Goal: Use online tool/utility: Use online tool/utility

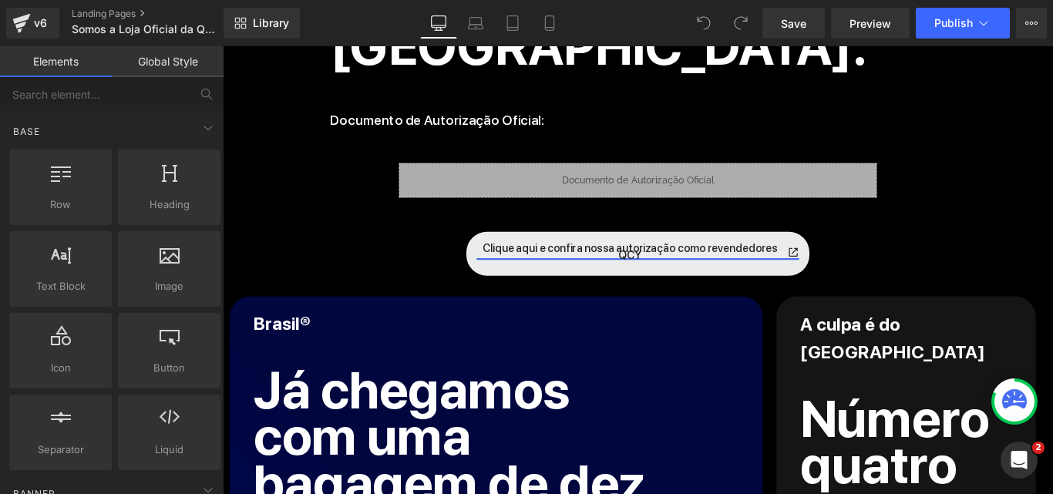
scroll to position [1002, 0]
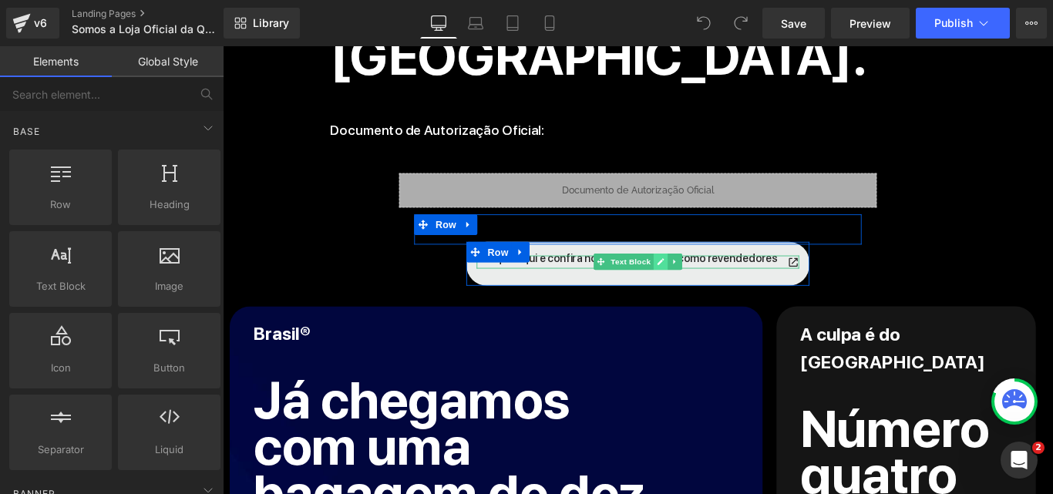
click at [712, 279] on link at bounding box center [715, 288] width 16 height 19
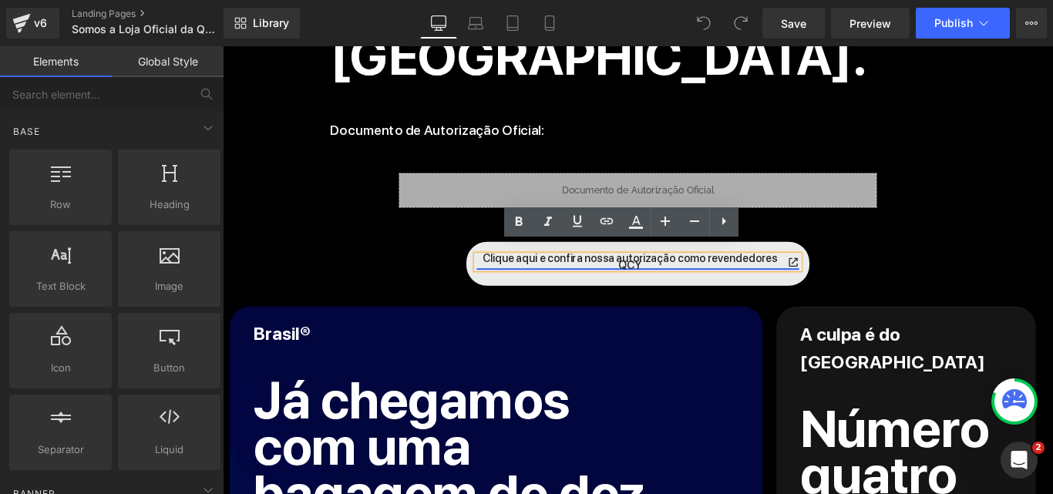
click at [712, 281] on link "Clique aqui e confira nossa autorização como revendedores QCY" at bounding box center [689, 288] width 362 height 15
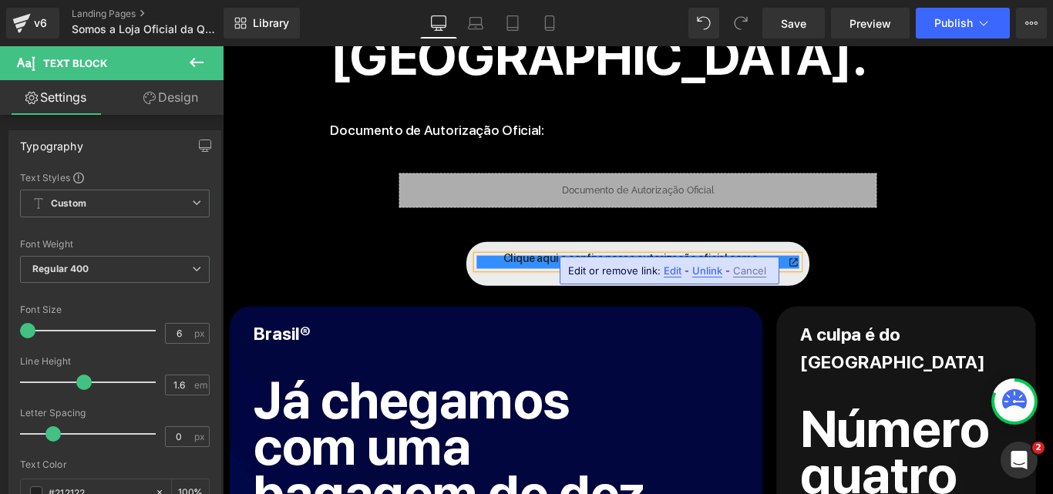
click at [860, 297] on div "Clique aqui e confira nossa autorização oficial como revendedores QCY Text Block" at bounding box center [690, 306] width 386 height 19
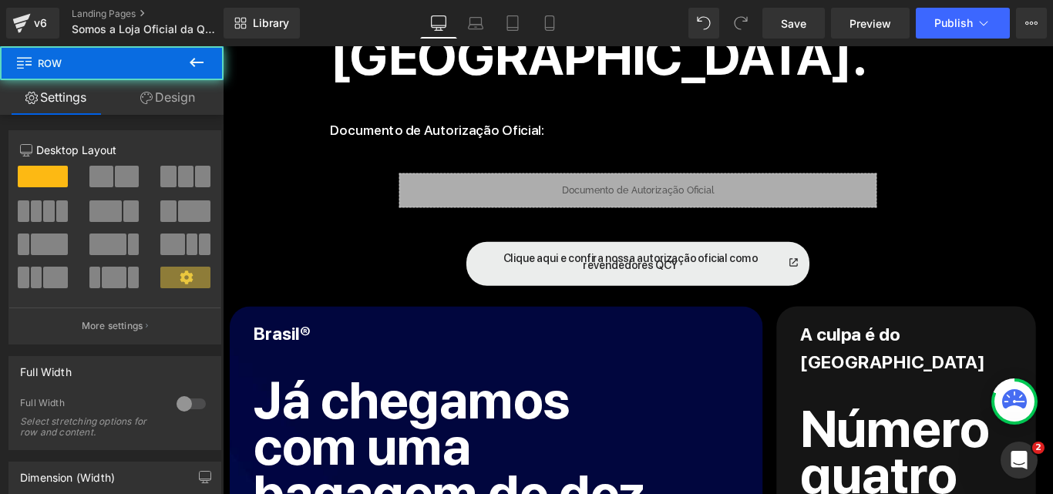
click at [500, 280] on div "Clique aqui e confira nossa autorização oficial como revendedores QCY Text Bloc…" at bounding box center [690, 290] width 386 height 49
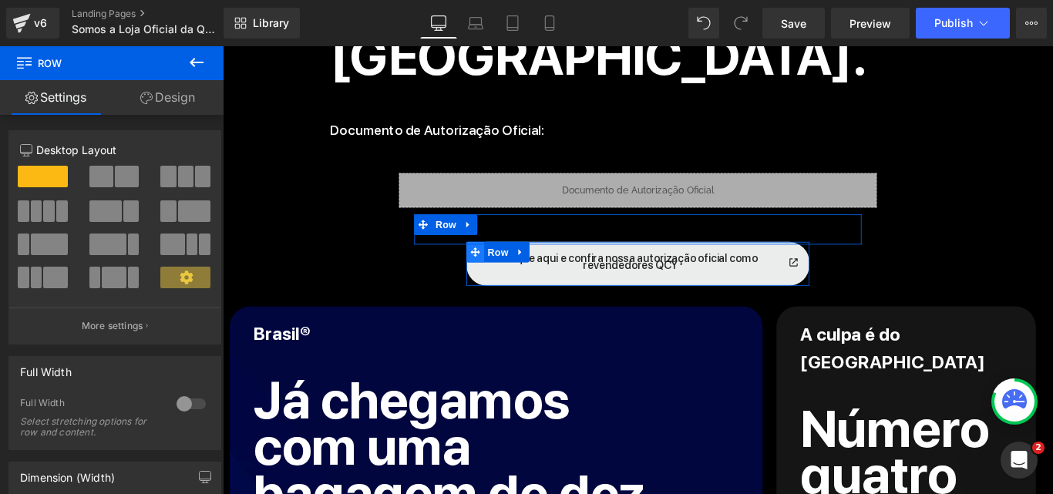
click at [506, 272] on icon at bounding box center [506, 278] width 11 height 12
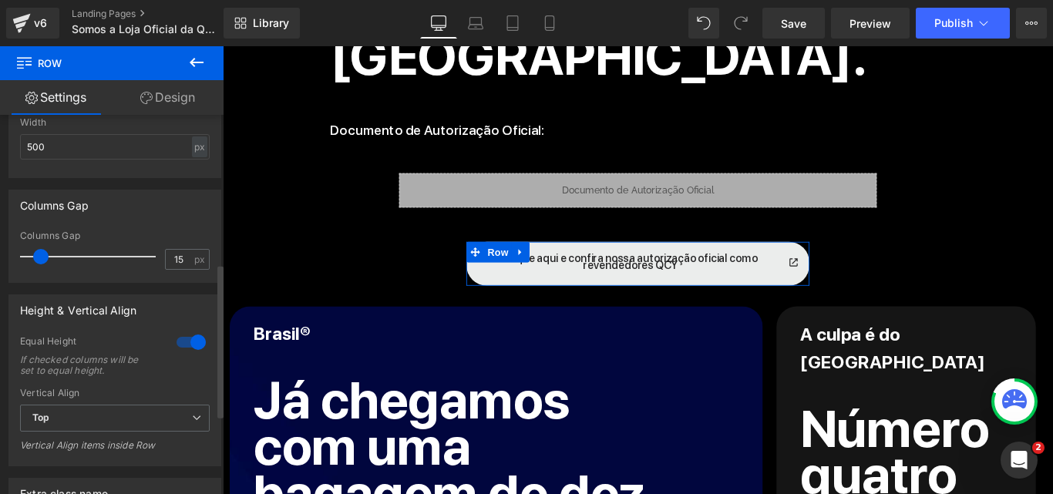
scroll to position [308, 0]
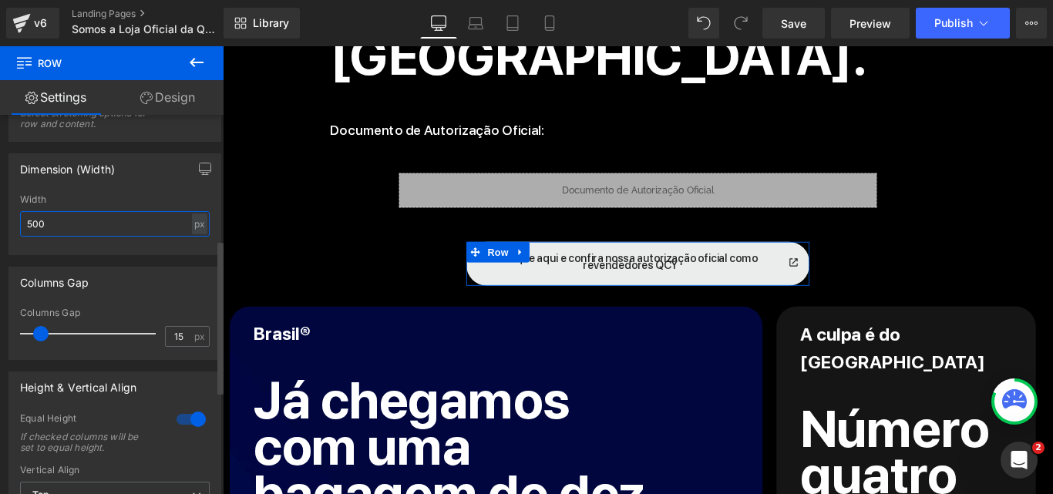
click at [66, 221] on input "500" at bounding box center [115, 223] width 190 height 25
type input "550"
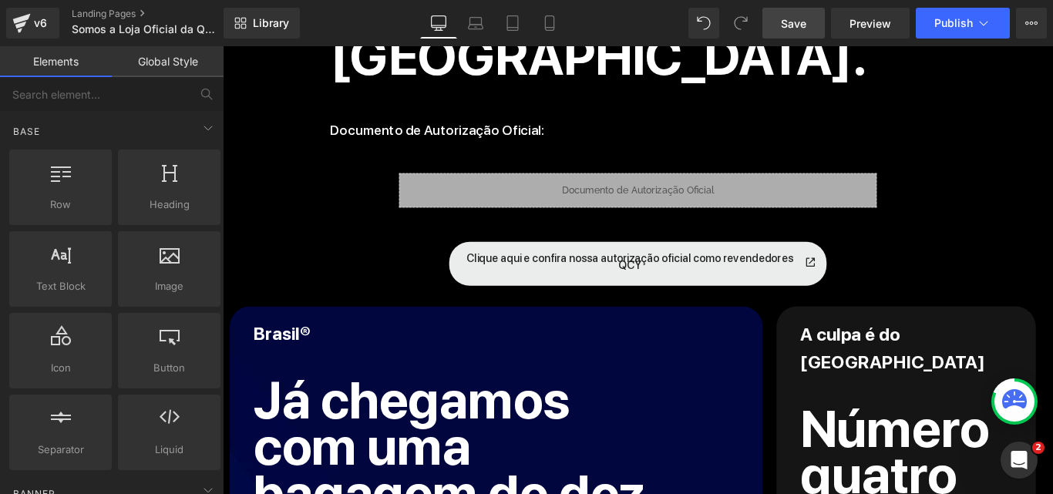
click at [783, 24] on span "Save" at bounding box center [793, 23] width 25 height 16
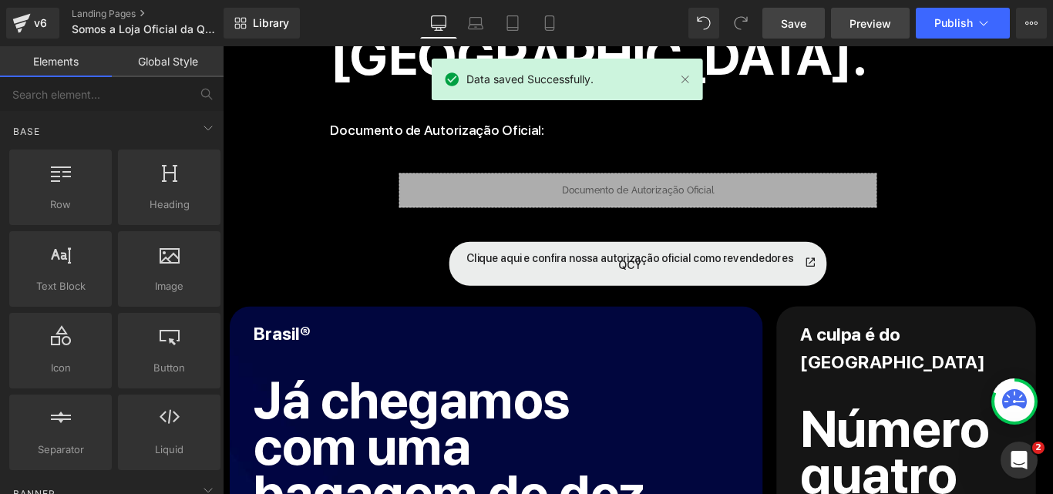
click at [858, 18] on span "Preview" at bounding box center [871, 23] width 42 height 16
